Goal: Complete application form

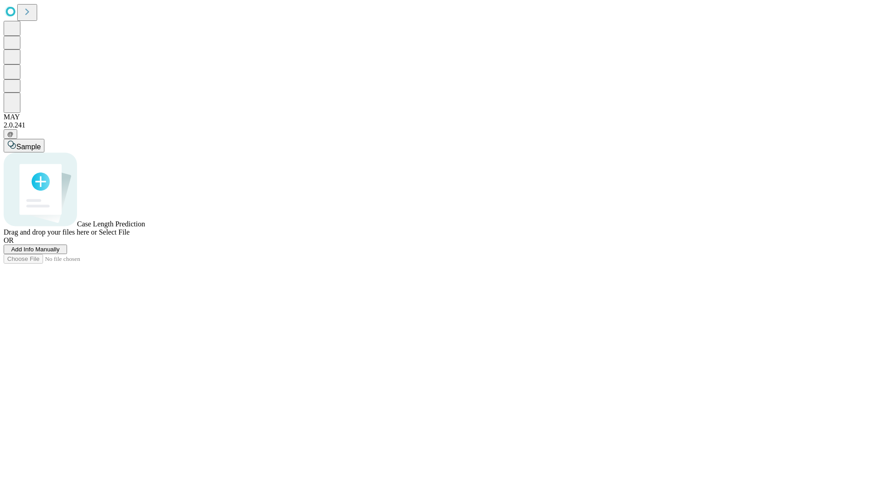
click at [60, 253] on span "Add Info Manually" at bounding box center [35, 249] width 49 height 7
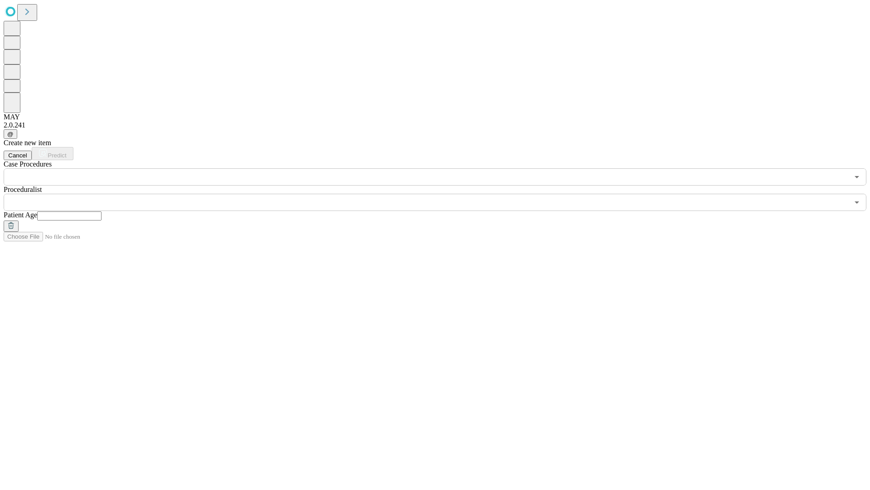
click at [102, 211] on input "text" at bounding box center [69, 215] width 64 height 9
type input "*"
click at [442, 194] on input "text" at bounding box center [427, 202] width 846 height 17
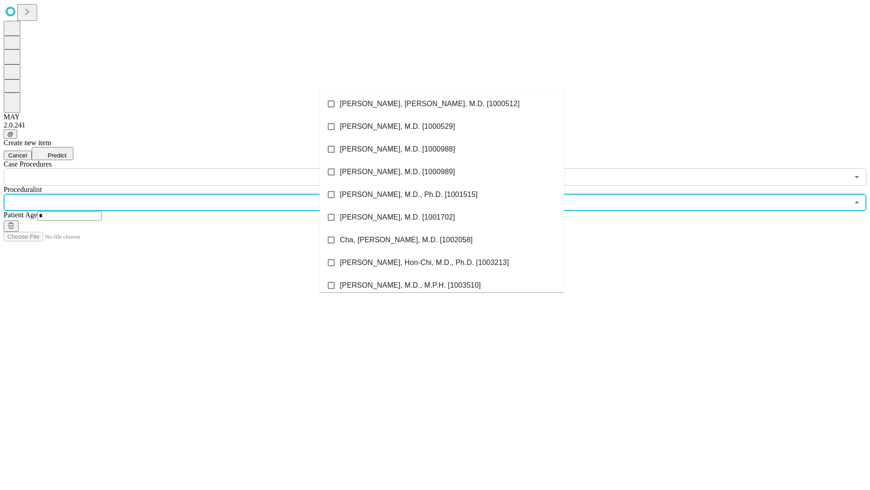
click at [442, 104] on li "[PERSON_NAME], [PERSON_NAME], M.D. [1000512]" at bounding box center [442, 103] width 245 height 23
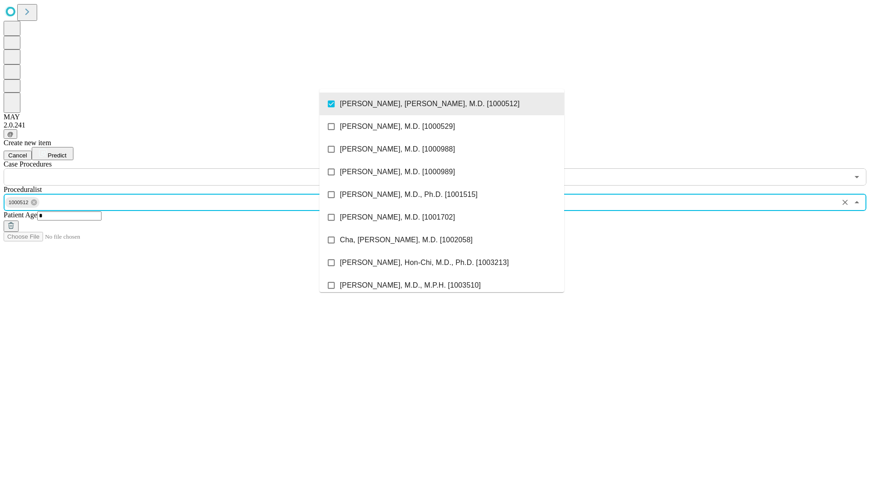
click at [190, 168] on input "text" at bounding box center [427, 176] width 846 height 17
